Goal: Task Accomplishment & Management: Complete application form

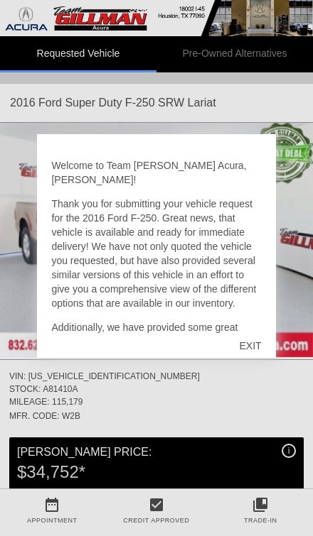
click at [255, 349] on div "EXIT" at bounding box center [250, 346] width 50 height 43
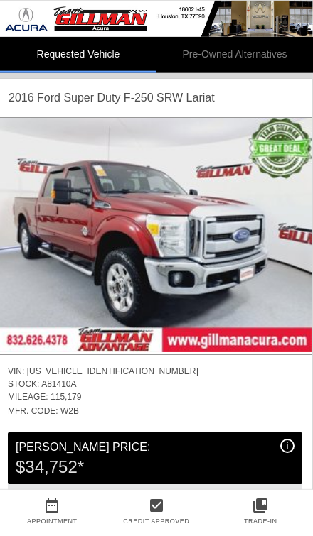
scroll to position [0, 1]
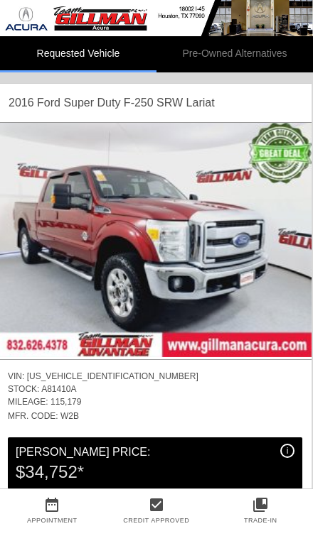
click at [303, 225] on img at bounding box center [155, 240] width 313 height 234
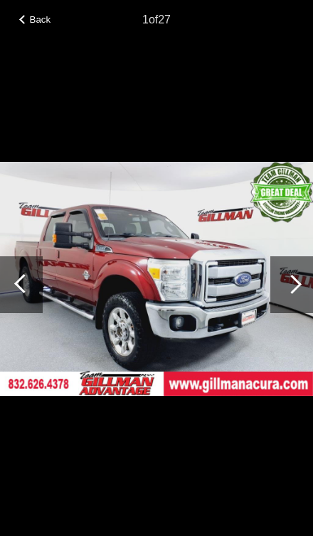
click at [292, 281] on div at bounding box center [291, 285] width 19 height 19
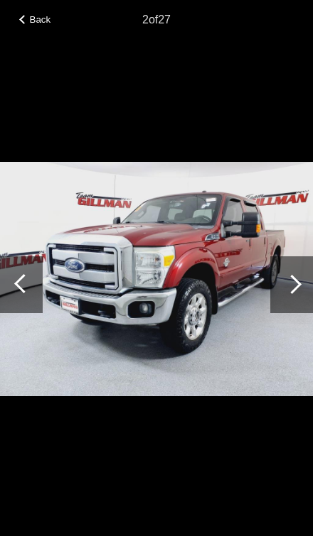
click at [298, 276] on div at bounding box center [291, 284] width 43 height 57
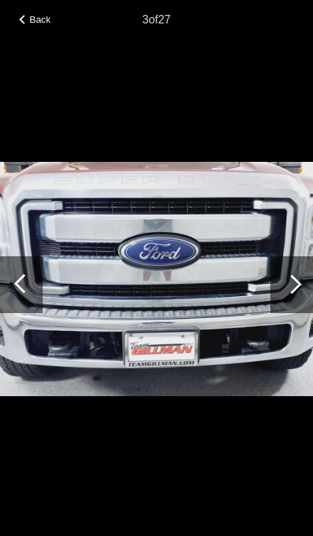
click at [294, 280] on div at bounding box center [291, 285] width 19 height 19
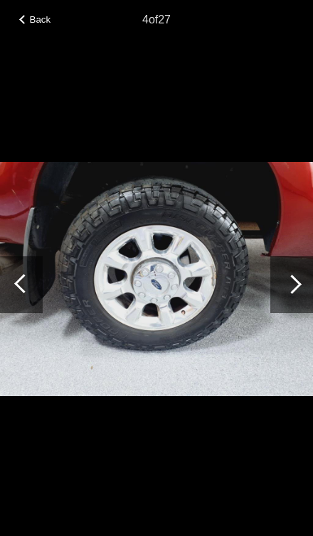
click at [293, 286] on div at bounding box center [291, 285] width 19 height 19
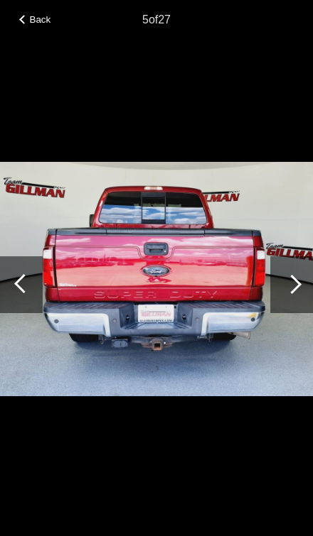
click at [280, 291] on div at bounding box center [291, 284] width 43 height 57
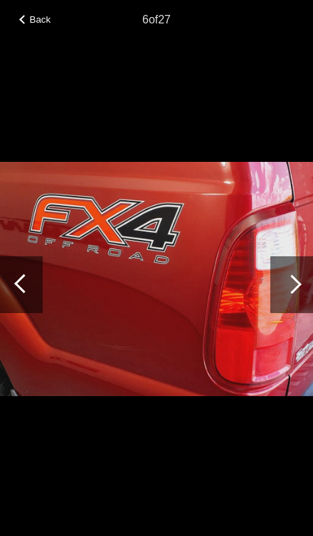
click at [288, 277] on div at bounding box center [291, 284] width 43 height 57
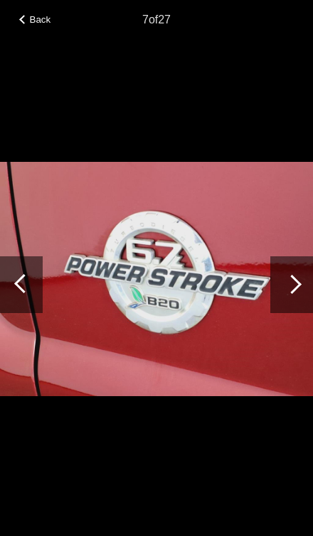
click at [288, 281] on div at bounding box center [291, 285] width 19 height 19
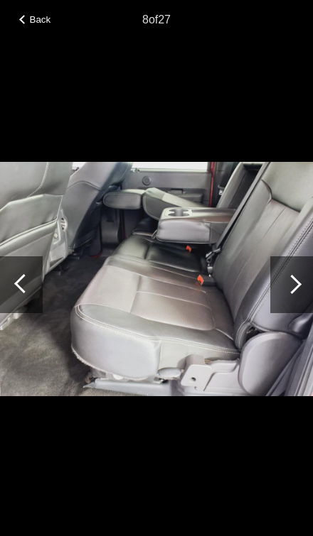
click at [283, 289] on div at bounding box center [291, 284] width 43 height 57
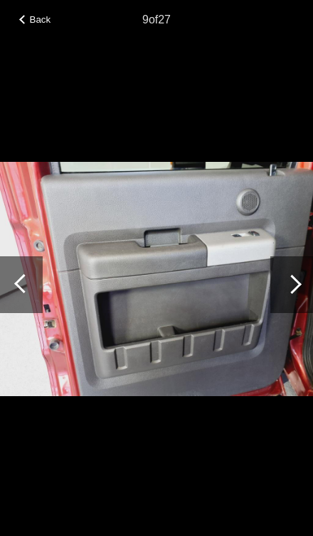
click at [298, 283] on div at bounding box center [291, 285] width 19 height 19
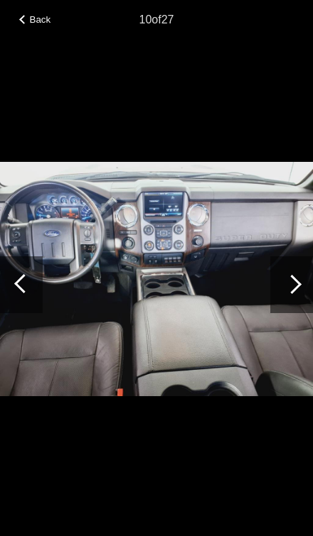
click at [295, 282] on div at bounding box center [291, 285] width 19 height 19
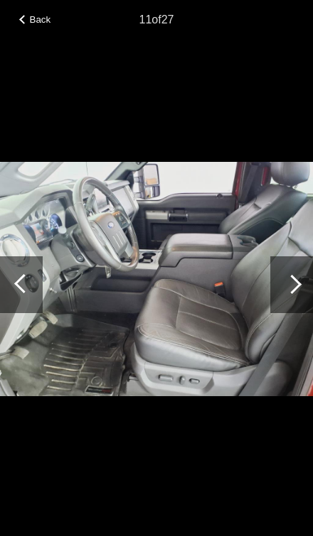
click at [36, 14] on span "Back" at bounding box center [40, 19] width 21 height 11
